Goal: Find contact information: Find contact information

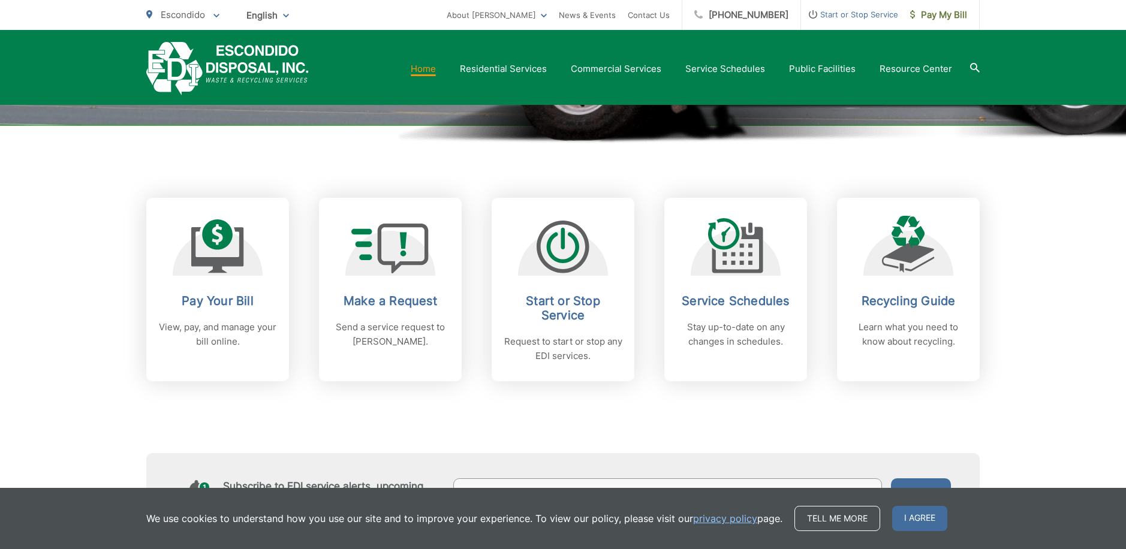
scroll to position [420, 0]
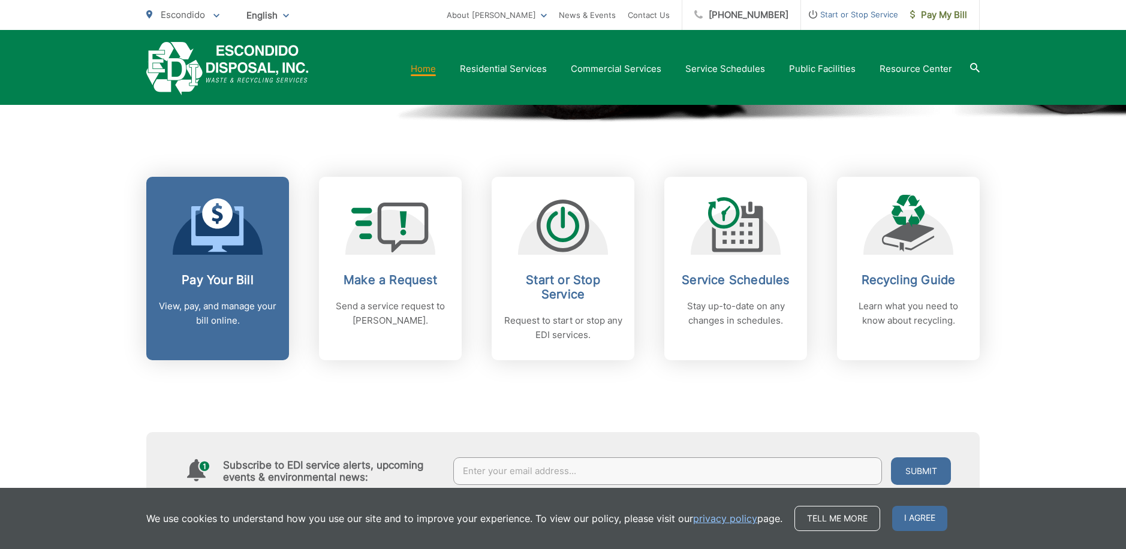
click at [195, 306] on p "View, pay, and manage your bill online." at bounding box center [217, 313] width 119 height 29
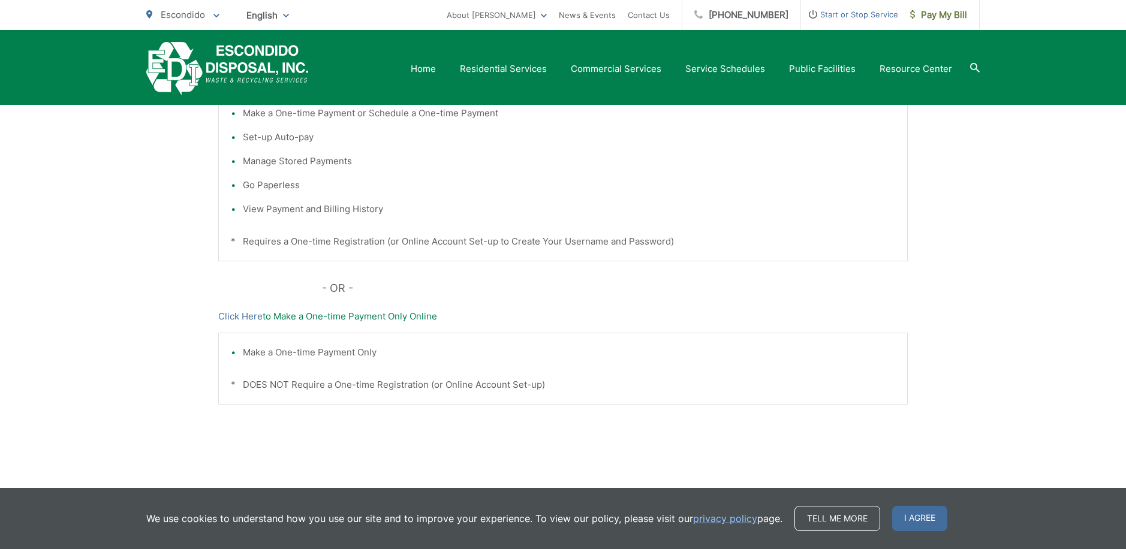
scroll to position [355, 0]
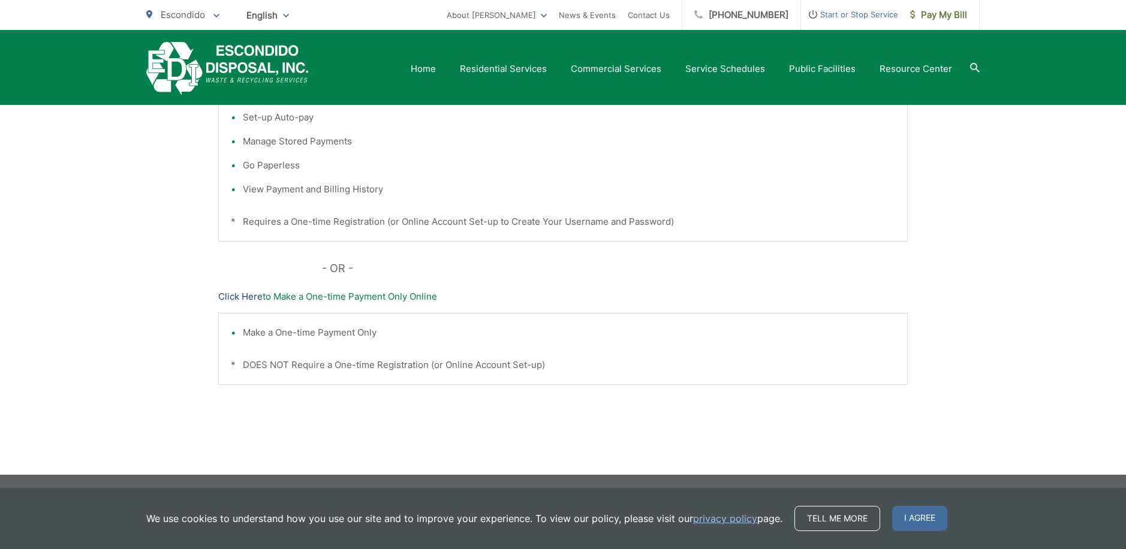
click at [257, 296] on link "Click Here" at bounding box center [240, 297] width 44 height 14
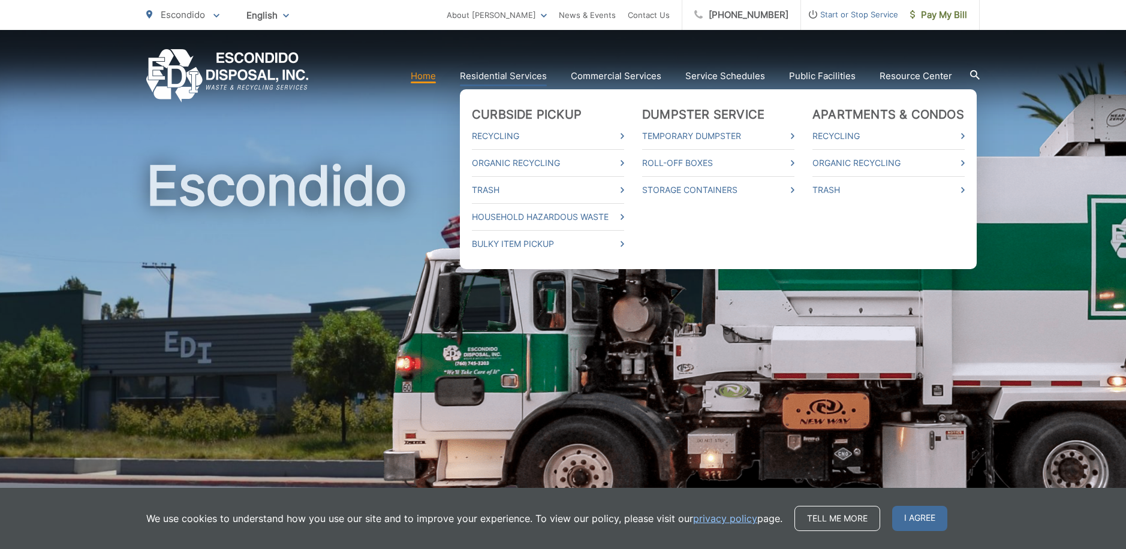
click at [515, 77] on link "Residential Services" at bounding box center [503, 76] width 87 height 14
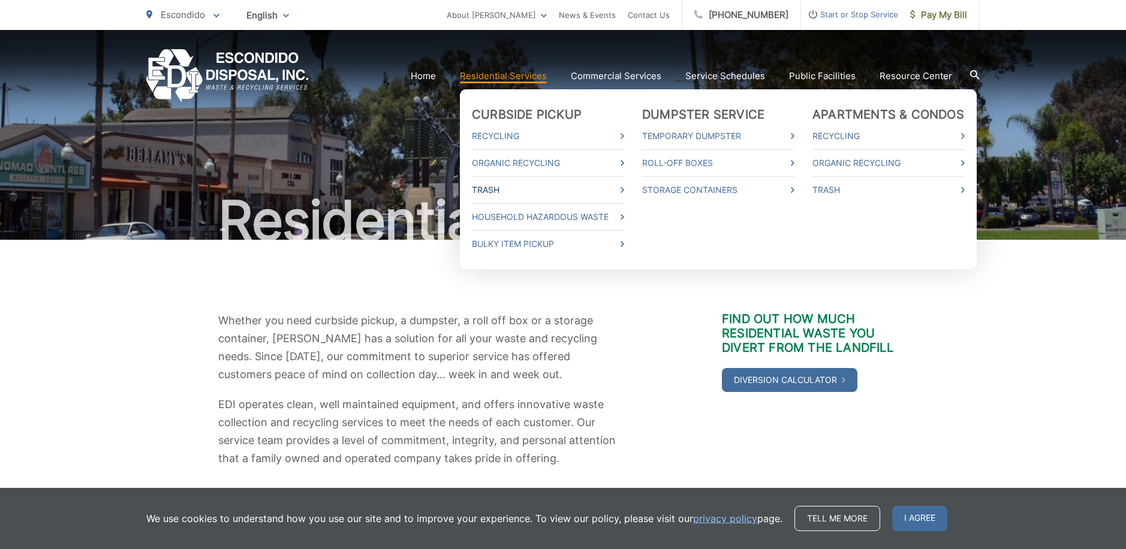
click at [488, 189] on link "Trash" at bounding box center [548, 190] width 152 height 14
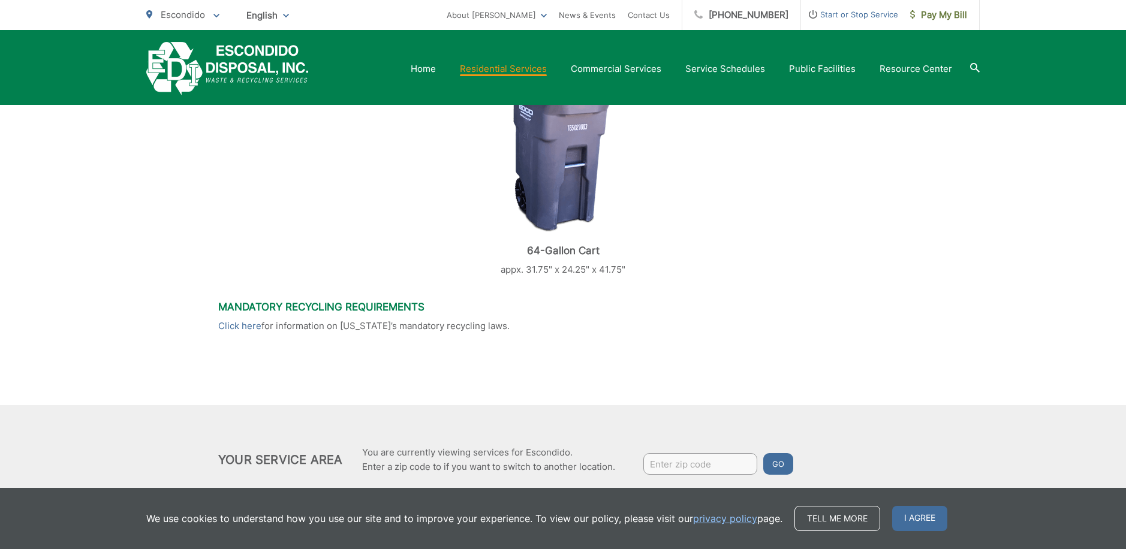
scroll to position [491, 0]
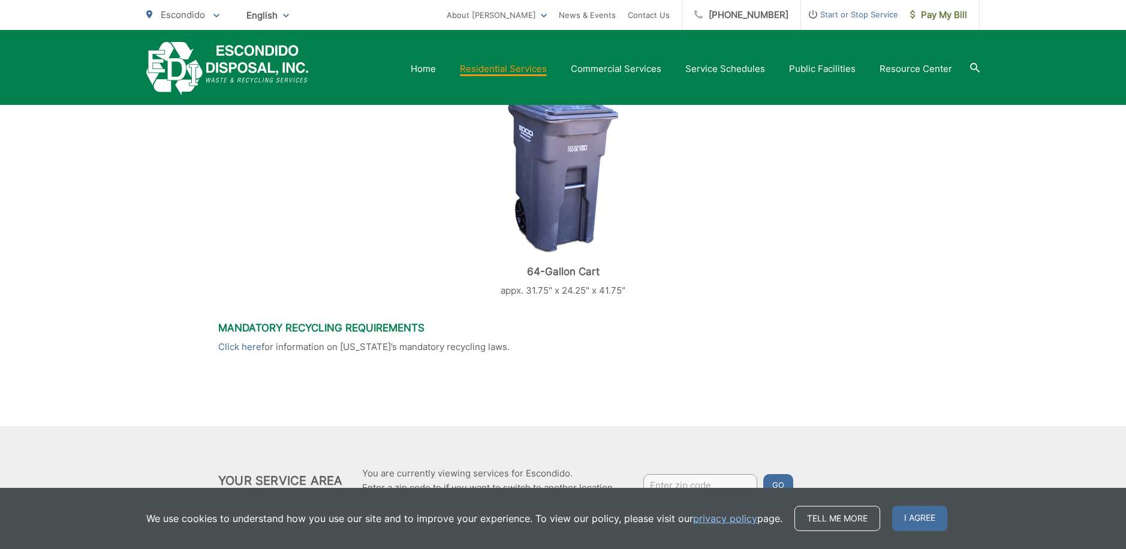
drag, startPoint x: 791, startPoint y: 53, endPoint x: 774, endPoint y: 55, distance: 17.0
click at [774, 55] on div "Home Residential Services Curbside Pickup Recycling Organic Recycling Trash Hou…" at bounding box center [563, 68] width 834 height 53
click at [735, 7] on link "[PHONE_NUMBER]" at bounding box center [742, 15] width 119 height 30
drag, startPoint x: 394, startPoint y: 28, endPoint x: 463, endPoint y: 2, distance: 73.9
click at [446, 8] on ul "Escondido To change your zip code, enter it below and press change. Change Take…" at bounding box center [296, 15] width 301 height 30
